Goal: Task Accomplishment & Management: Use online tool/utility

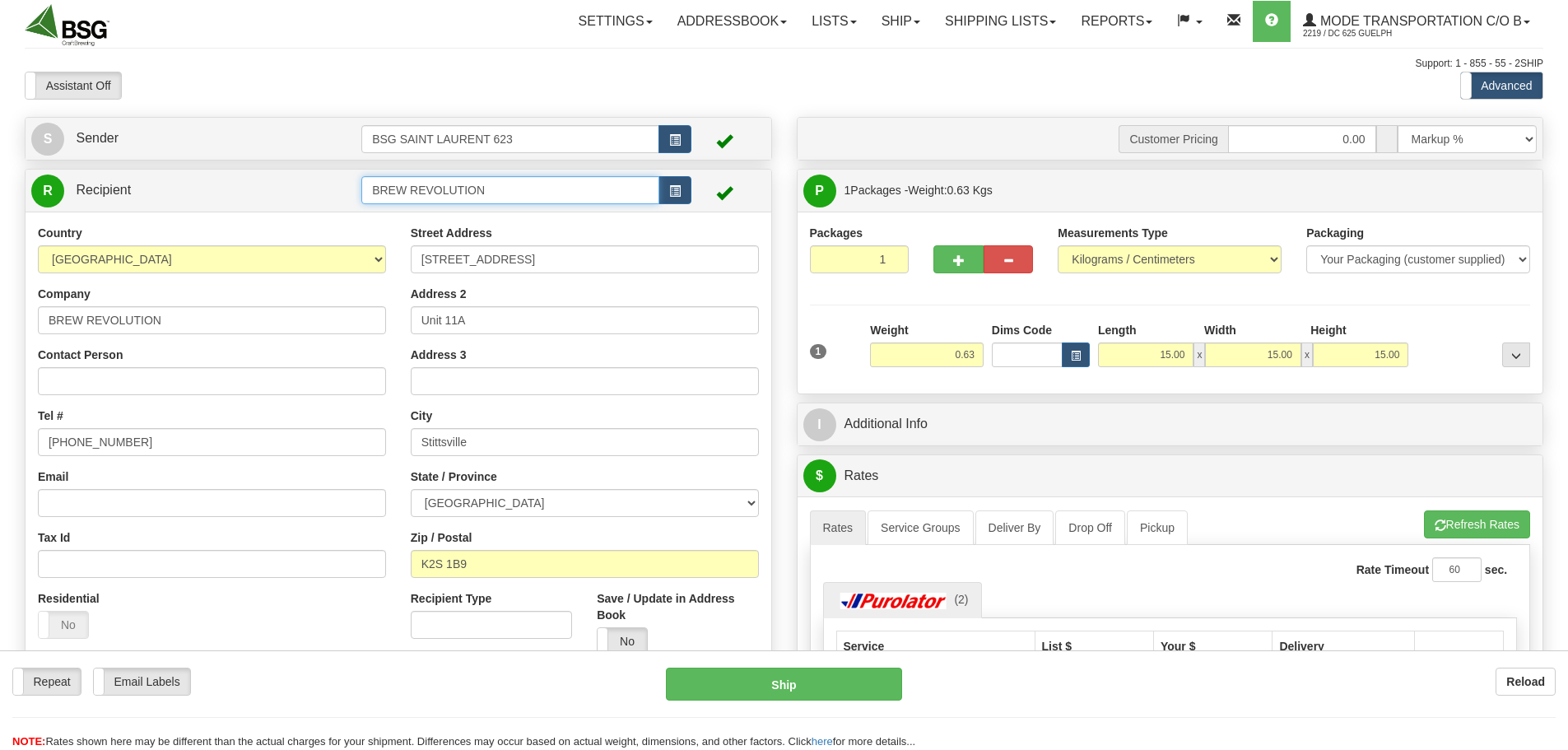
drag, startPoint x: 539, startPoint y: 185, endPoint x: 302, endPoint y: 173, distance: 237.3
click at [306, 175] on tr "R Recipient BREW REVOLUTION" at bounding box center [399, 190] width 734 height 34
click at [409, 217] on div "SIBOIRE USINE" at bounding box center [507, 215] width 282 height 18
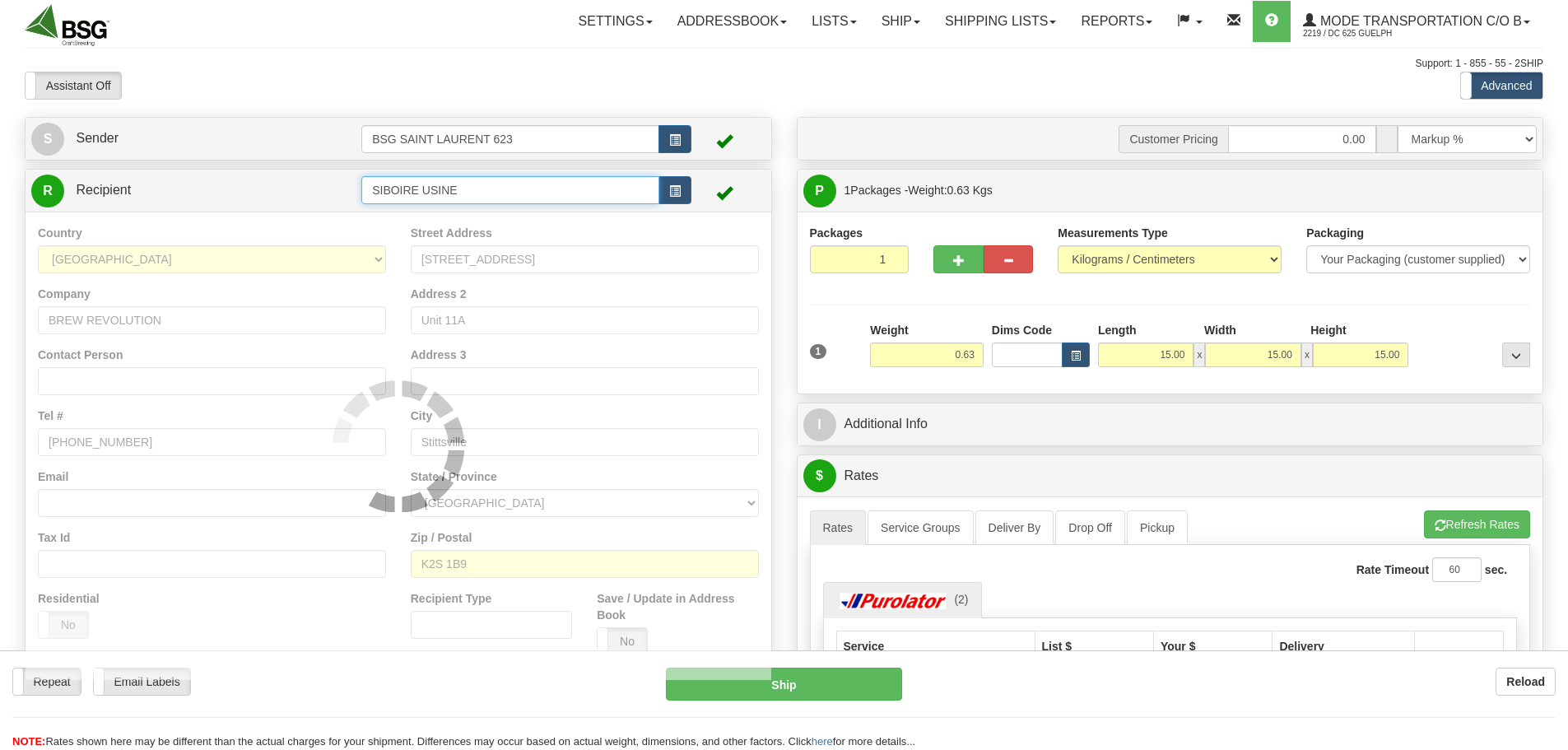
type input "SIBOIRE USINE"
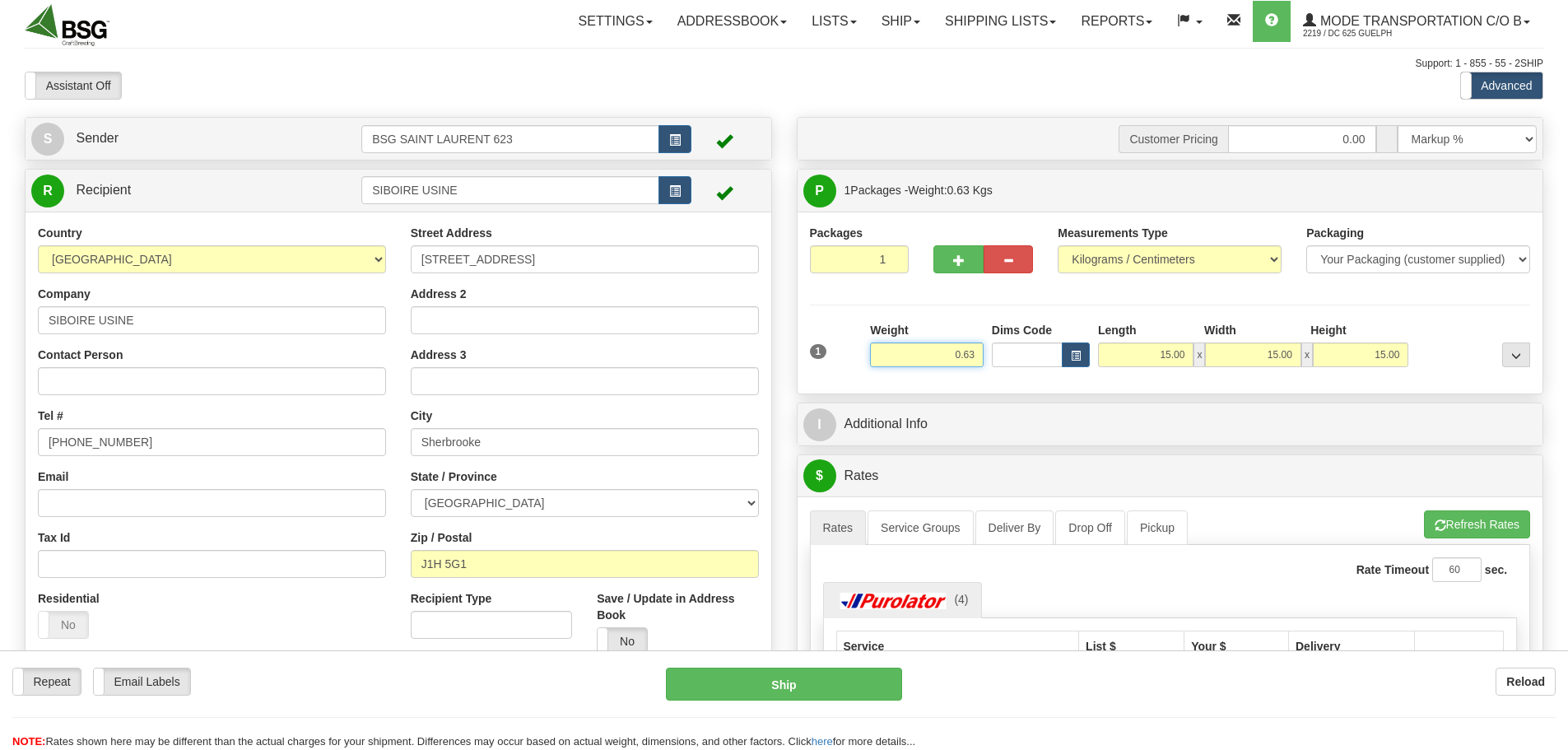
drag, startPoint x: 939, startPoint y: 343, endPoint x: 1077, endPoint y: 371, distance: 140.8
click at [1071, 372] on div "1 Weight 0.63 Dims Code x x" at bounding box center [1170, 351] width 729 height 59
paste input "4.29"
type input "4.30"
click at [1488, 521] on li "Refresh Rates Cancel Rating" at bounding box center [1477, 523] width 107 height 28
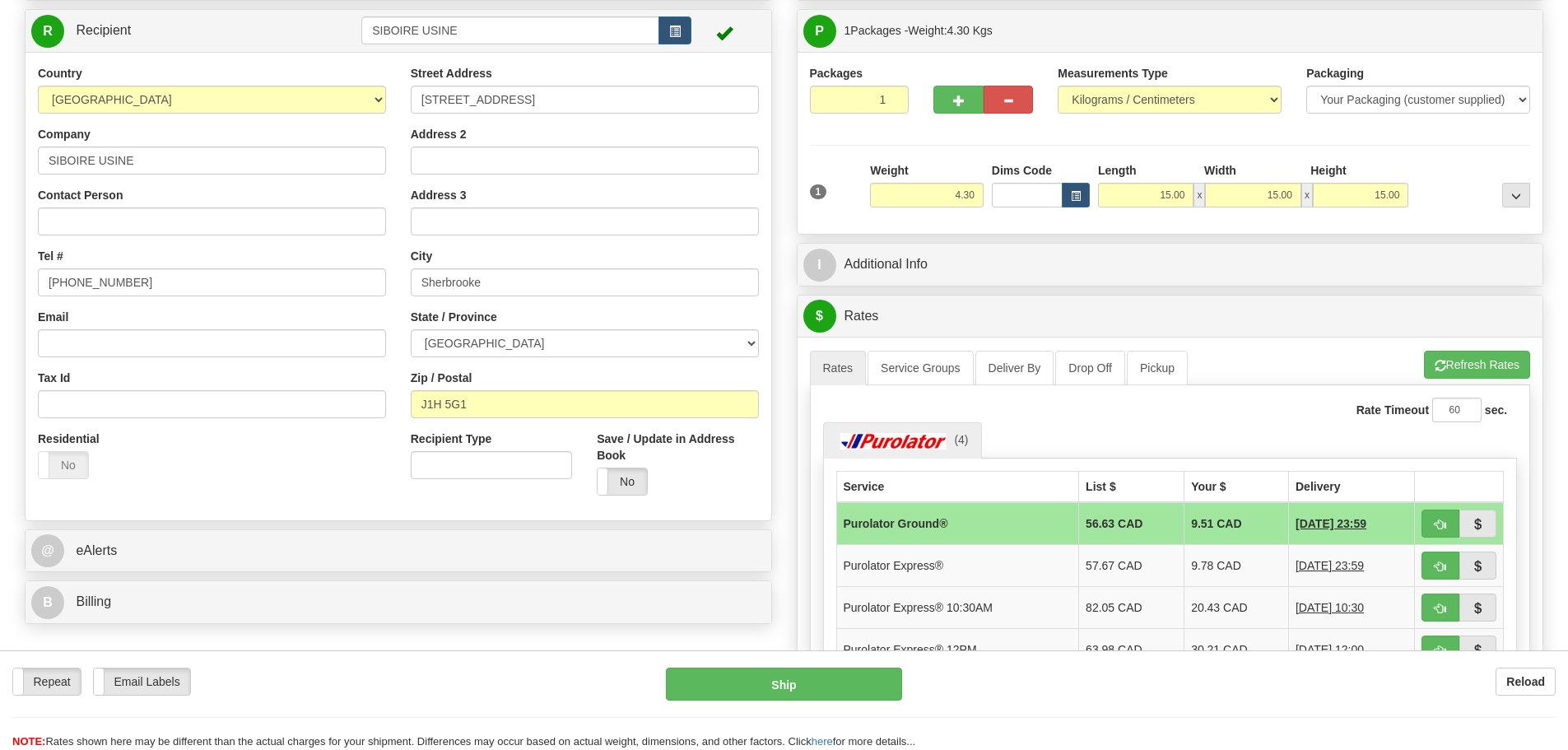
scroll to position [164, 0]
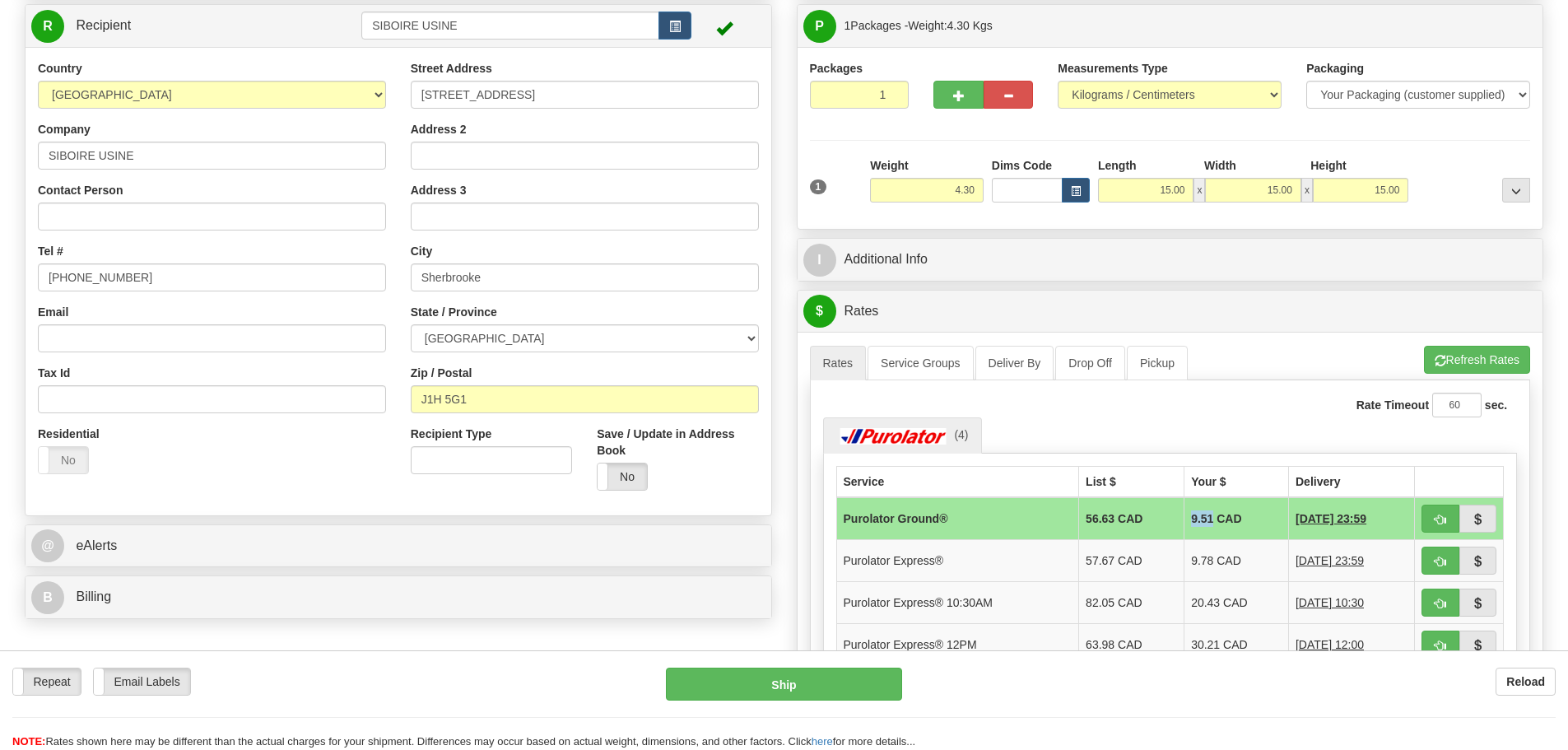
drag, startPoint x: 1175, startPoint y: 514, endPoint x: 1197, endPoint y: 515, distance: 22.0
click at [1197, 515] on td "9.51 CAD" at bounding box center [1237, 518] width 105 height 43
copy td "9.51"
